Goal: Information Seeking & Learning: Learn about a topic

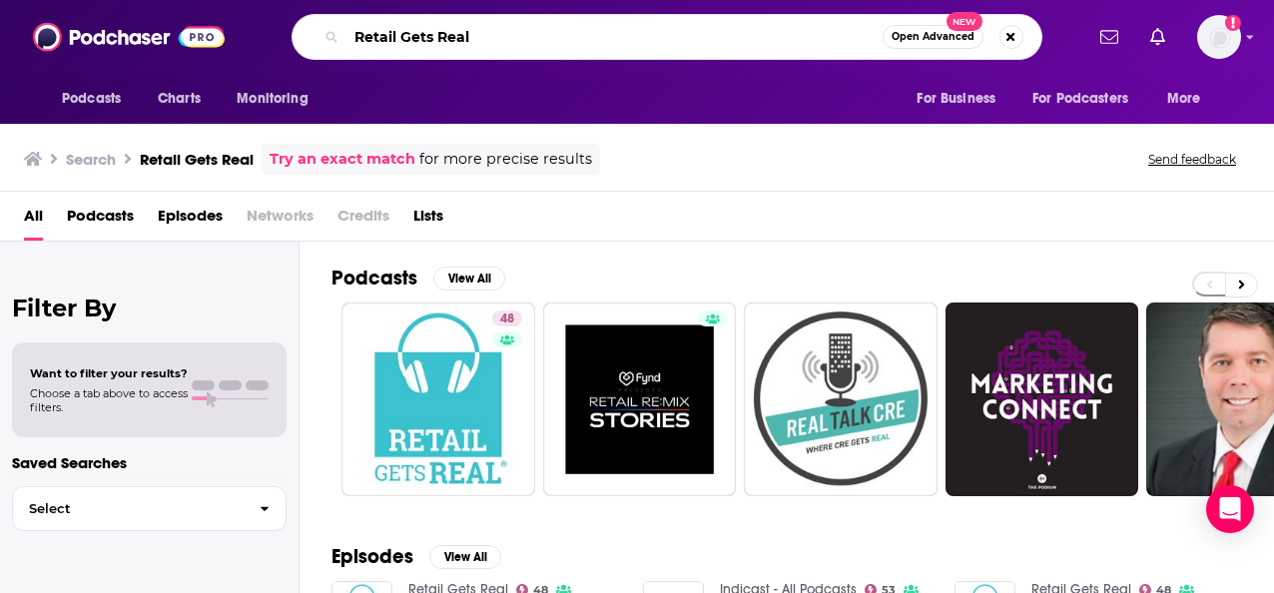
click at [501, 40] on input "Retail Gets Real" at bounding box center [615, 37] width 536 height 32
drag, startPoint x: 501, startPoint y: 40, endPoint x: 316, endPoint y: 42, distance: 185.8
click at [316, 42] on div "Retail Gets Real Open Advanced New" at bounding box center [667, 37] width 751 height 46
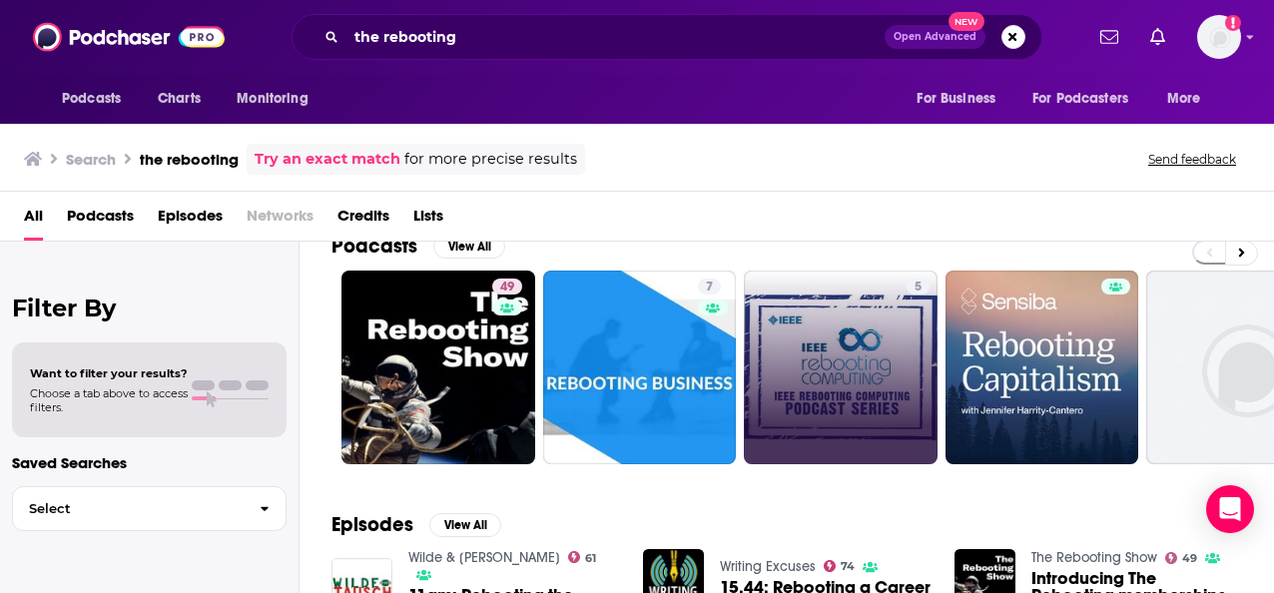
scroll to position [31, 0]
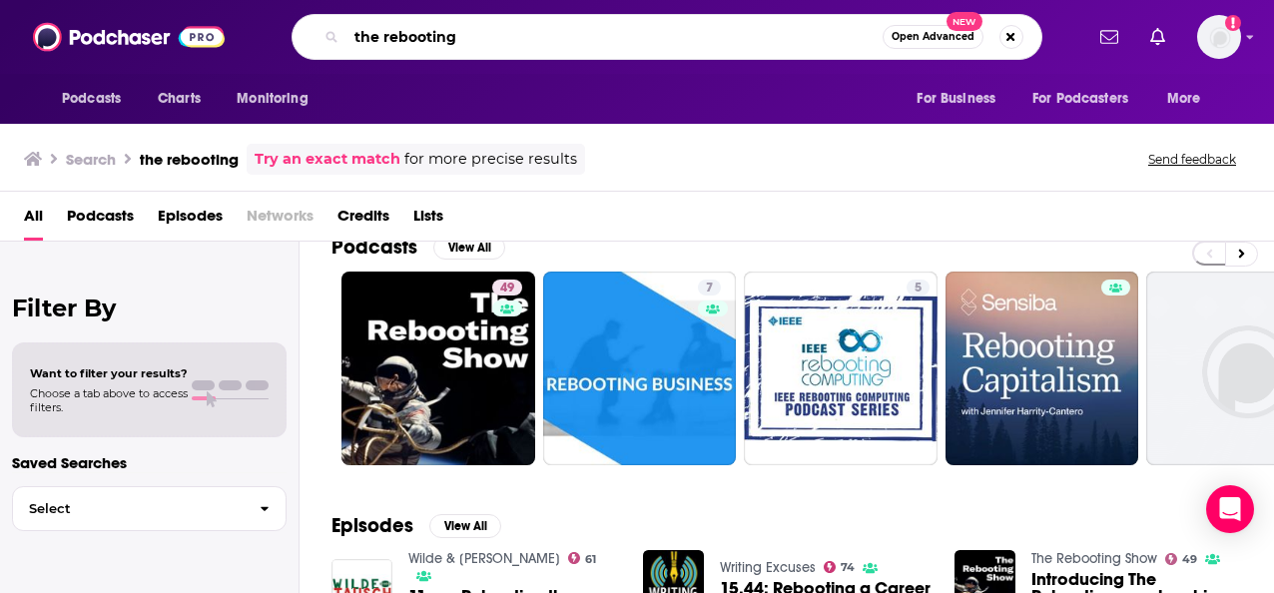
click at [513, 37] on input "the rebooting" at bounding box center [615, 37] width 536 height 32
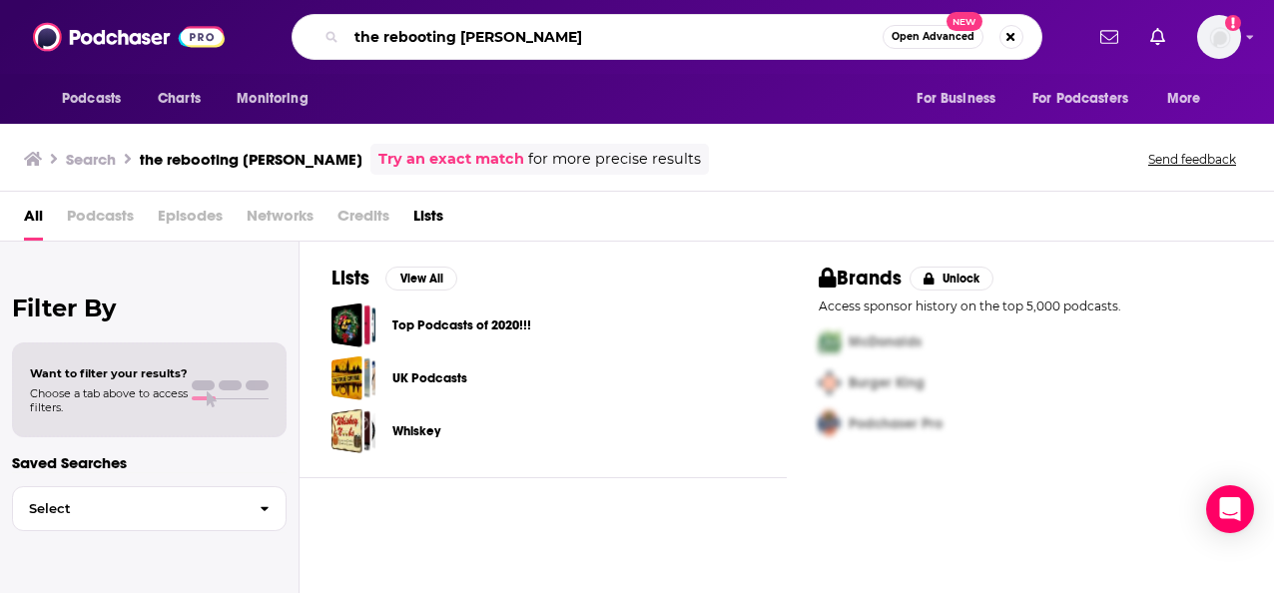
drag, startPoint x: 610, startPoint y: 40, endPoint x: 278, endPoint y: 55, distance: 332.9
click at [278, 55] on div "the rebooting brian morrisy Open Advanced New" at bounding box center [667, 37] width 832 height 46
paste input "Brian Morrisse"
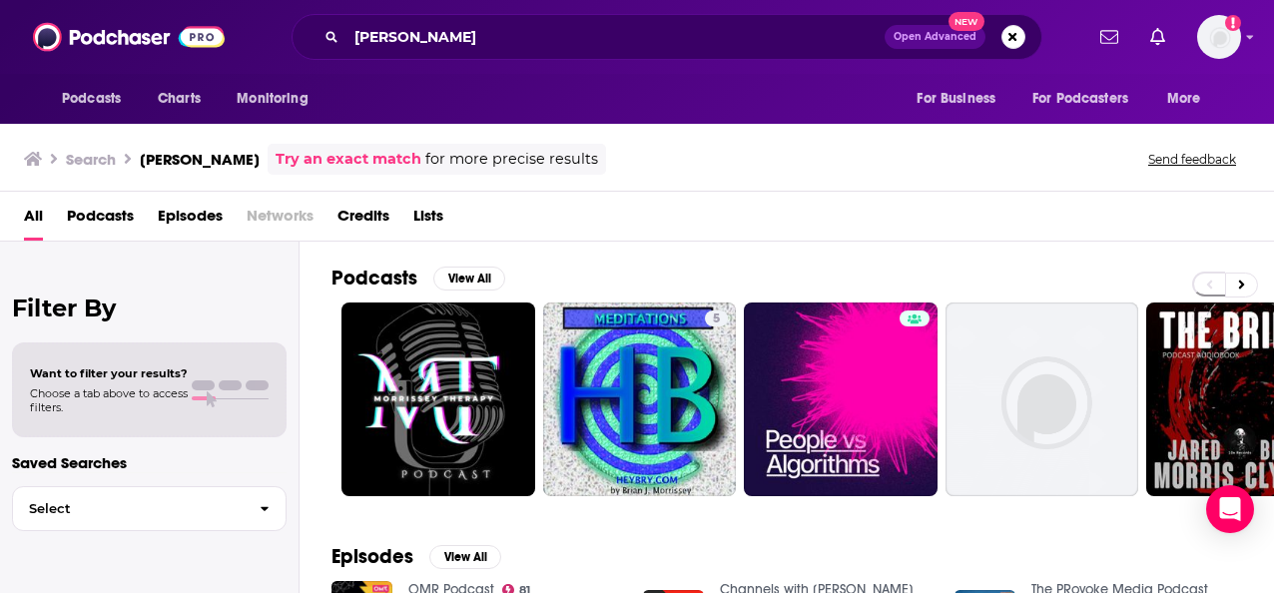
click at [337, 29] on div "Brian Morrissey Open Advanced New" at bounding box center [667, 37] width 751 height 46
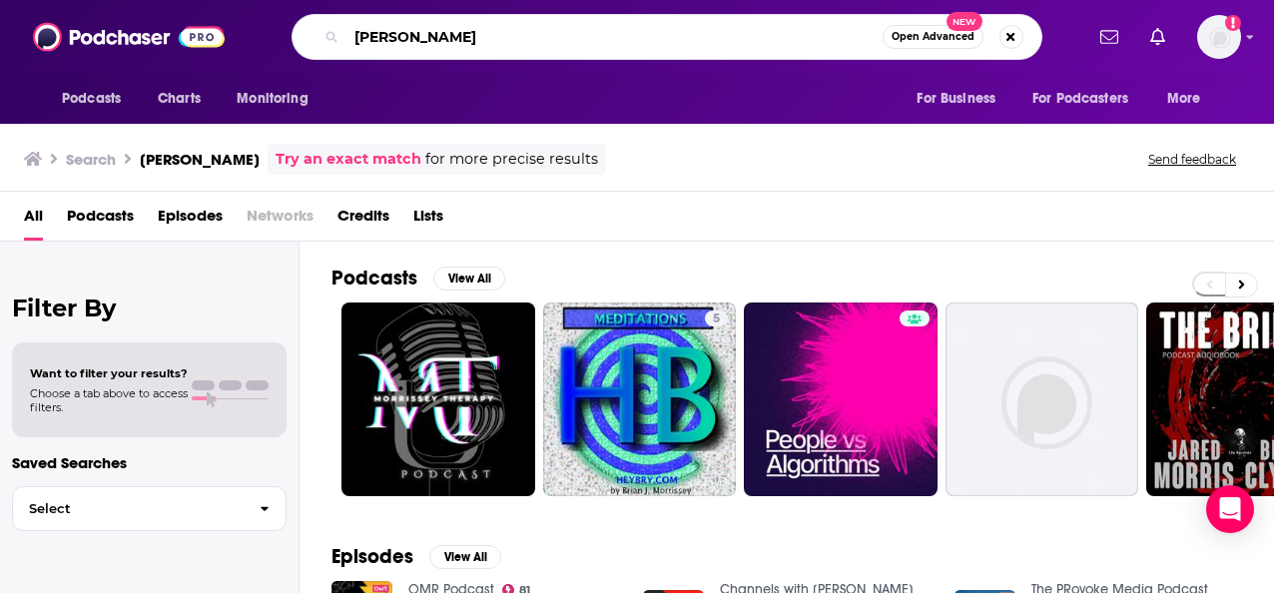
click at [354, 35] on input "[PERSON_NAME]" at bounding box center [615, 37] width 536 height 32
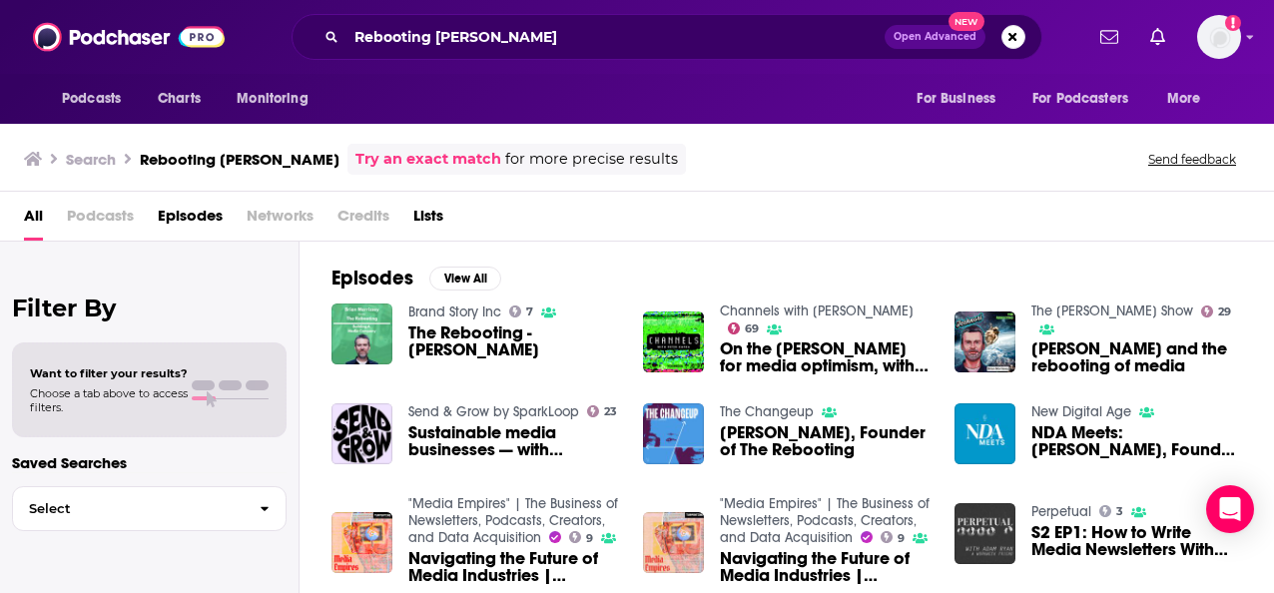
click at [72, 214] on span "Podcasts" at bounding box center [100, 220] width 67 height 41
click at [103, 219] on span "Podcasts" at bounding box center [100, 220] width 67 height 41
click at [252, 158] on h3 "Rebooting Brian Morrissey" at bounding box center [240, 159] width 200 height 19
click at [356, 35] on input "Rebooting Brian Morrissey" at bounding box center [616, 37] width 538 height 32
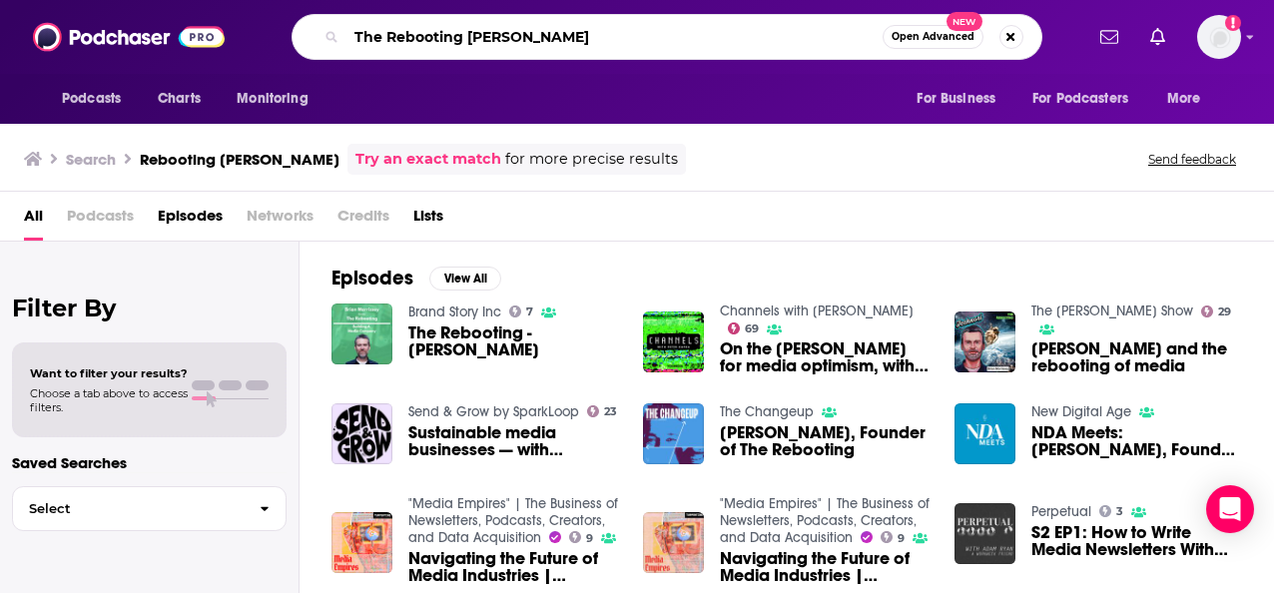
type input "The Rebooting Brian Morrissey"
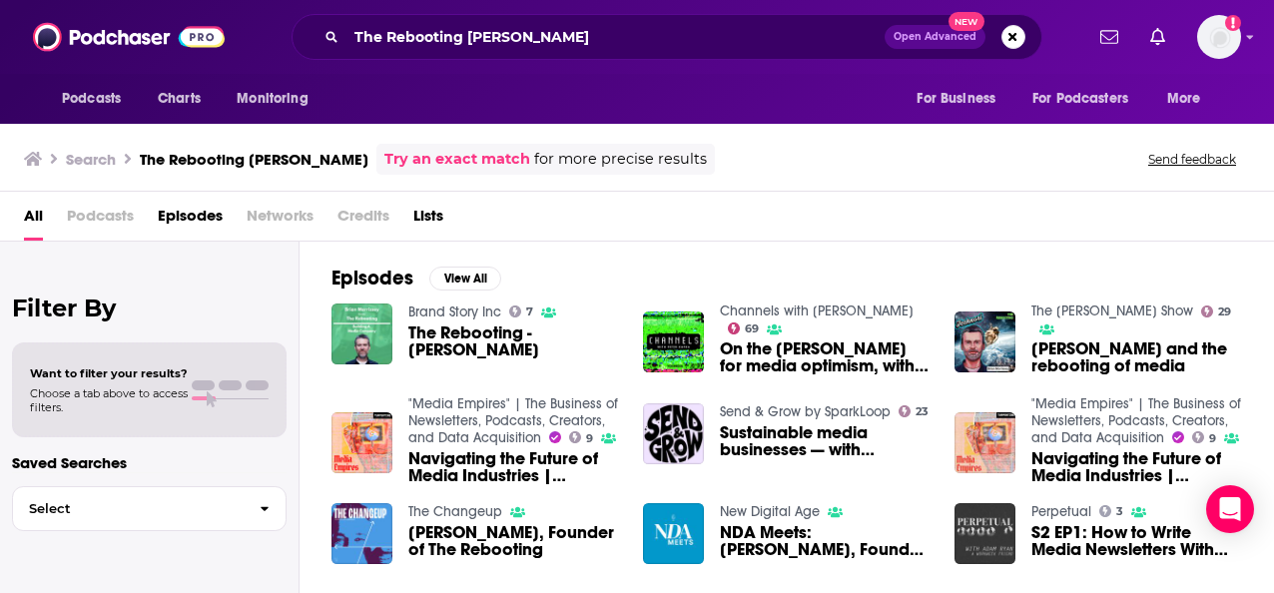
click at [443, 342] on span "The Rebooting - Brian Morrissey" at bounding box center [514, 342] width 211 height 34
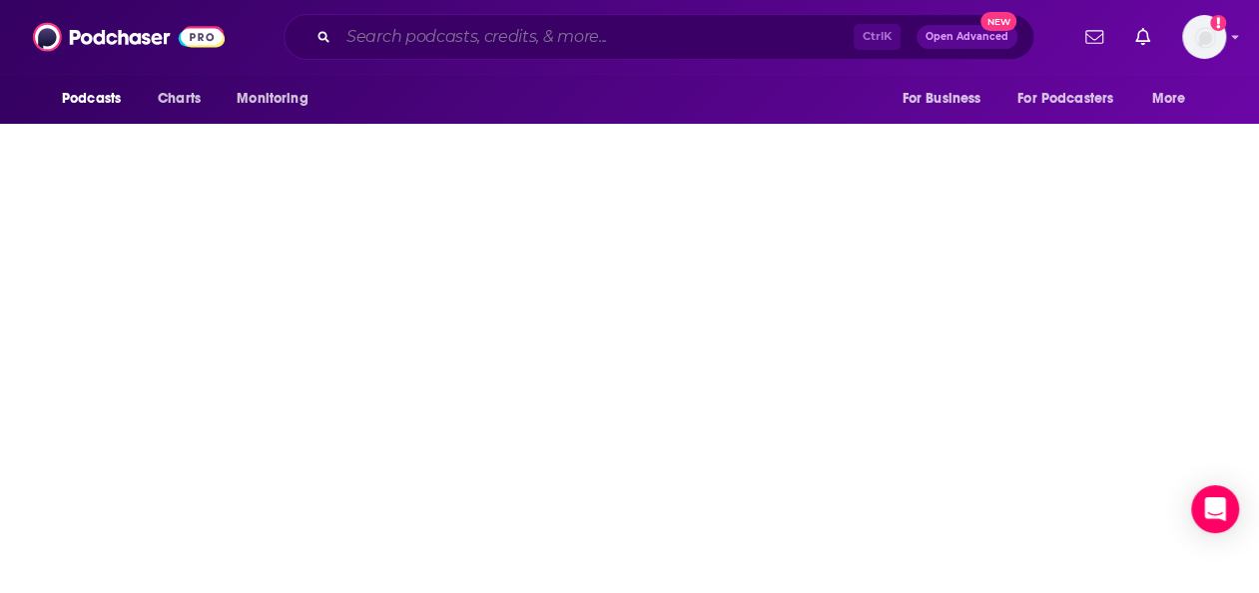
click at [481, 44] on input "Search podcasts, credits, & more..." at bounding box center [596, 37] width 515 height 32
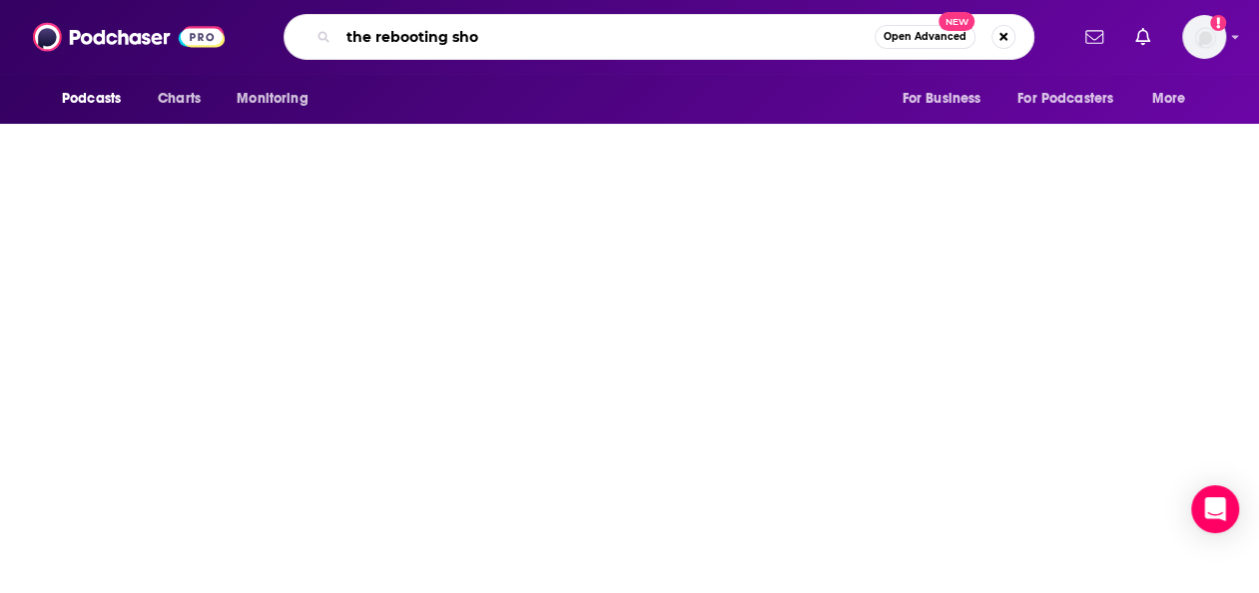
type input "the rebooting show"
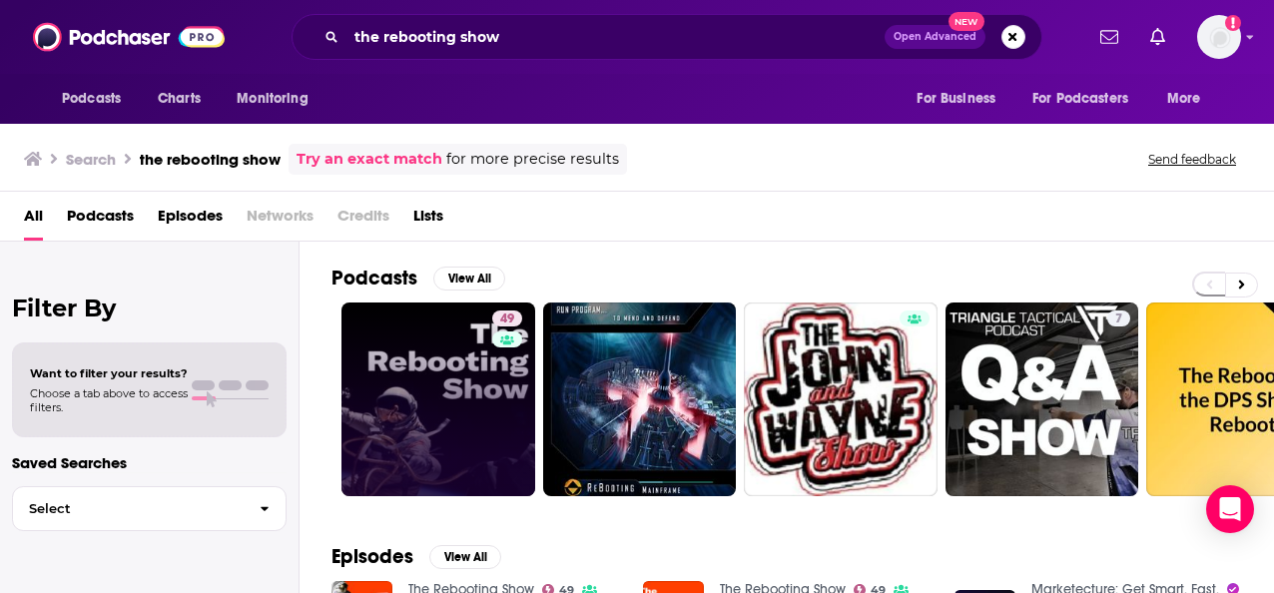
click at [446, 362] on link "49" at bounding box center [439, 400] width 194 height 194
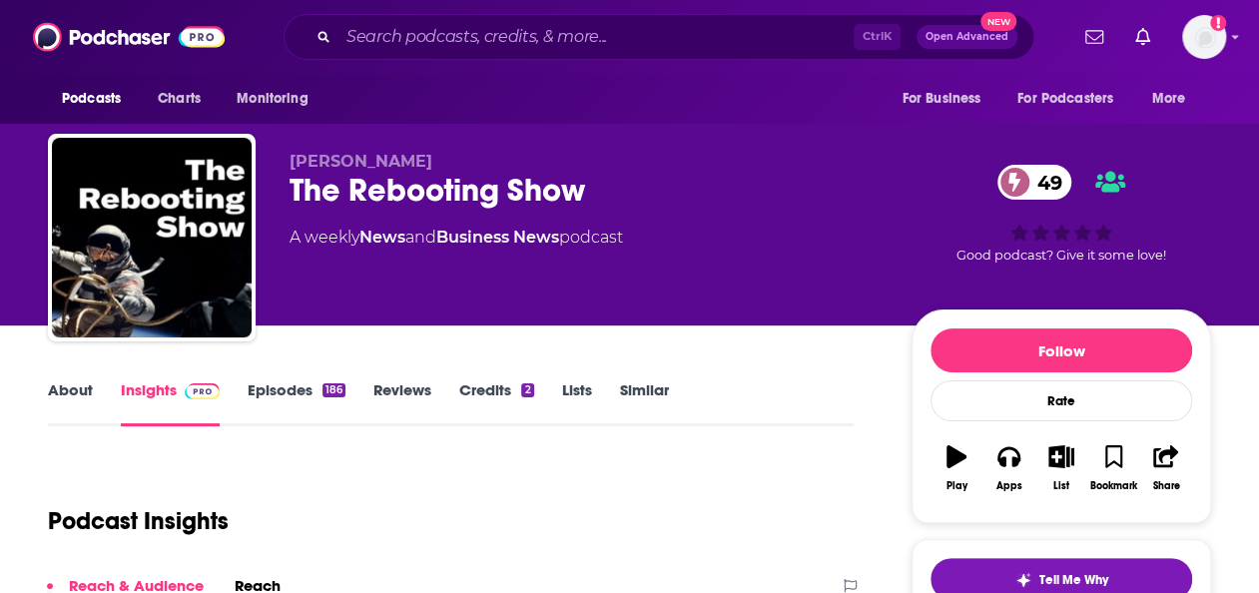
click at [80, 394] on link "About" at bounding box center [70, 404] width 45 height 46
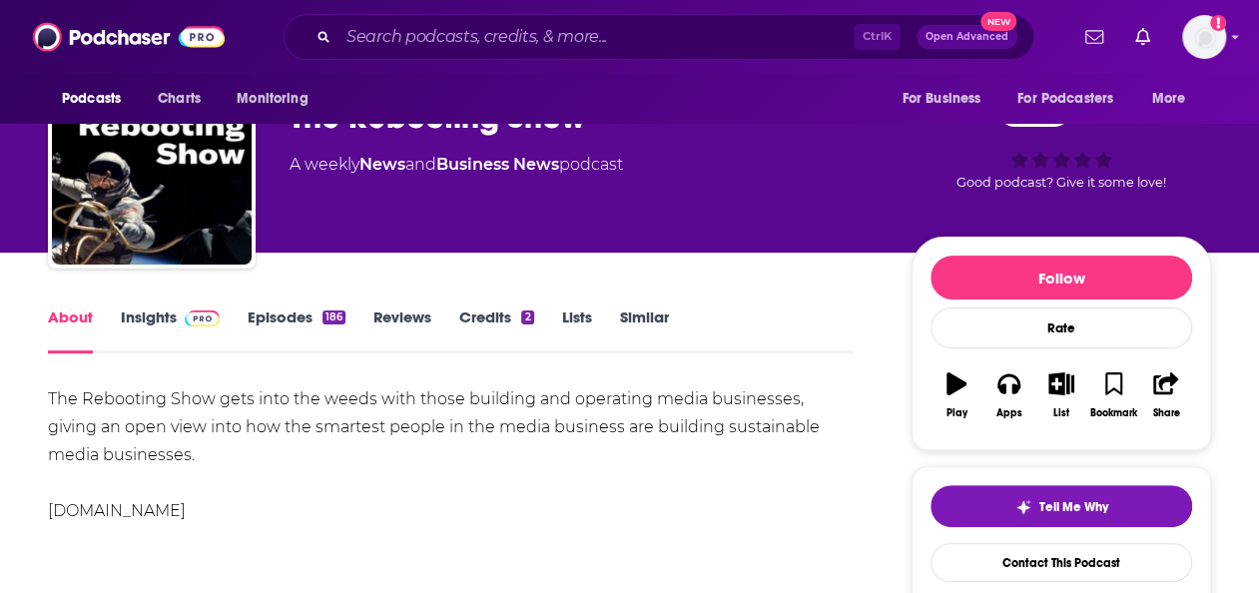
scroll to position [70, 0]
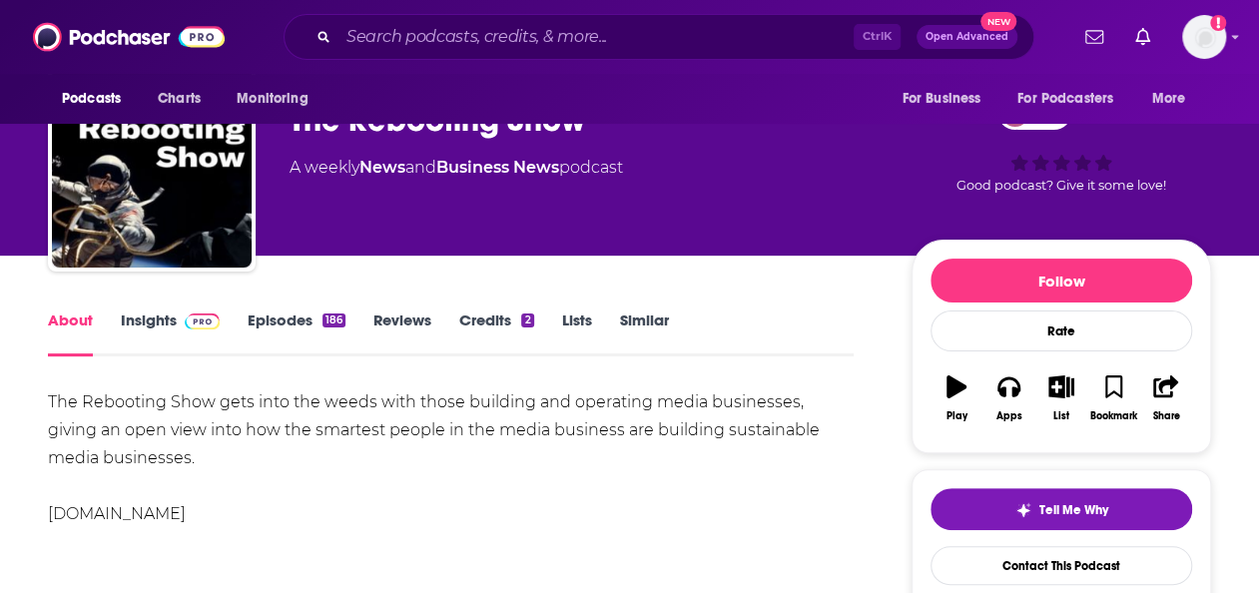
click at [290, 328] on link "Episodes 186" at bounding box center [297, 334] width 98 height 46
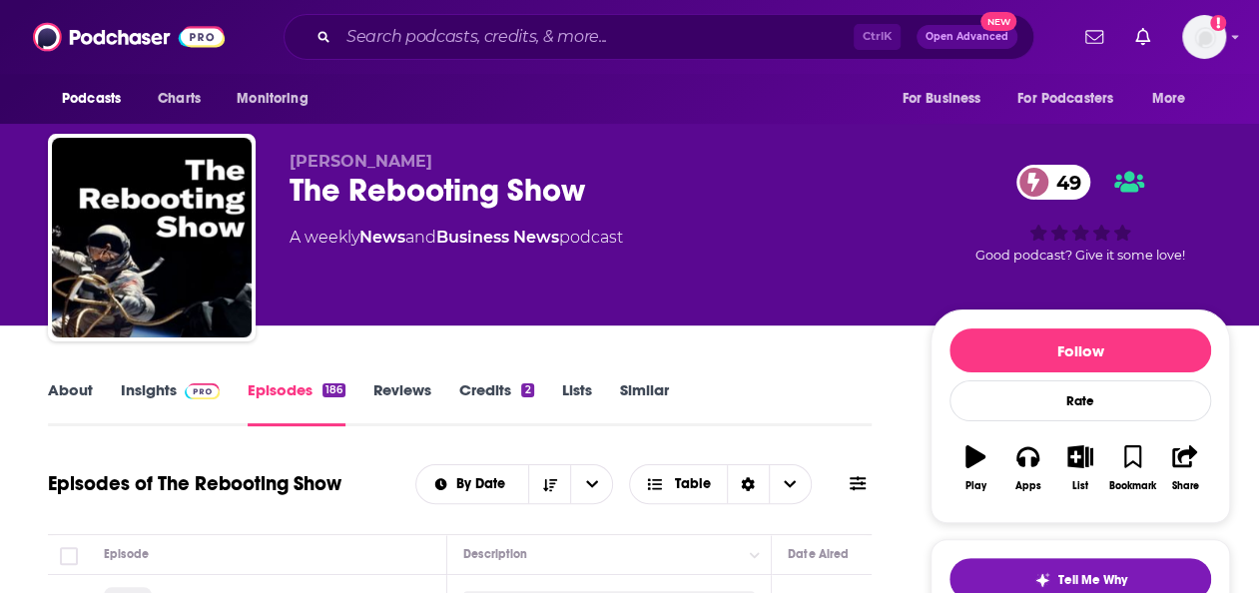
click at [156, 385] on link "Insights" at bounding box center [170, 404] width 99 height 46
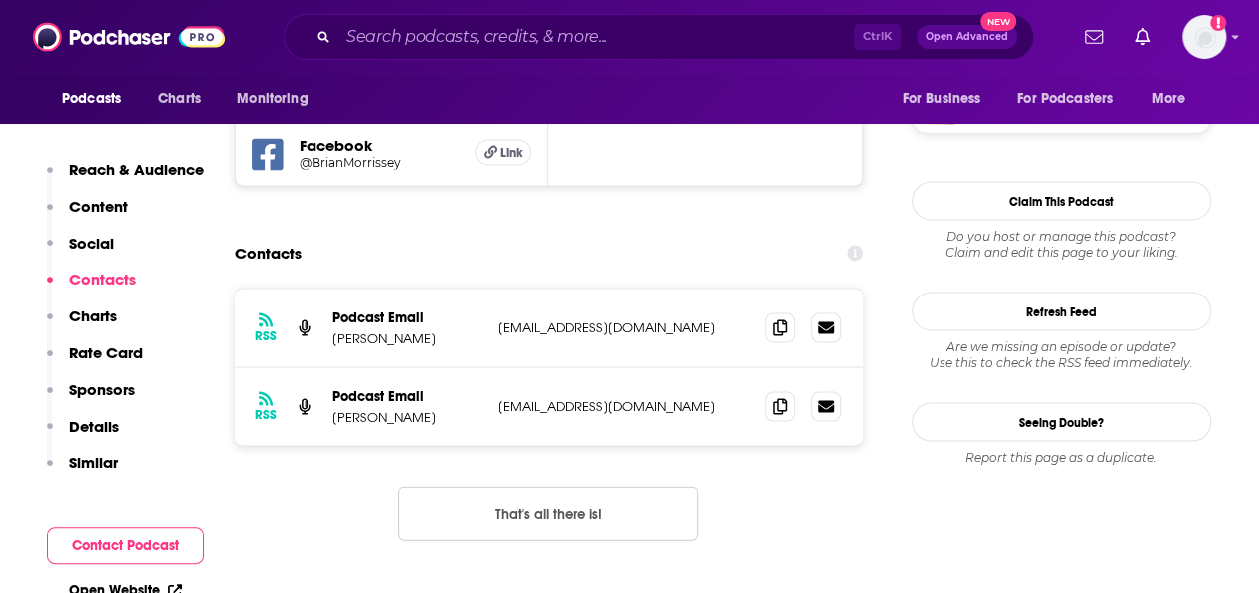
scroll to position [1882, 0]
